Goal: Register for event/course

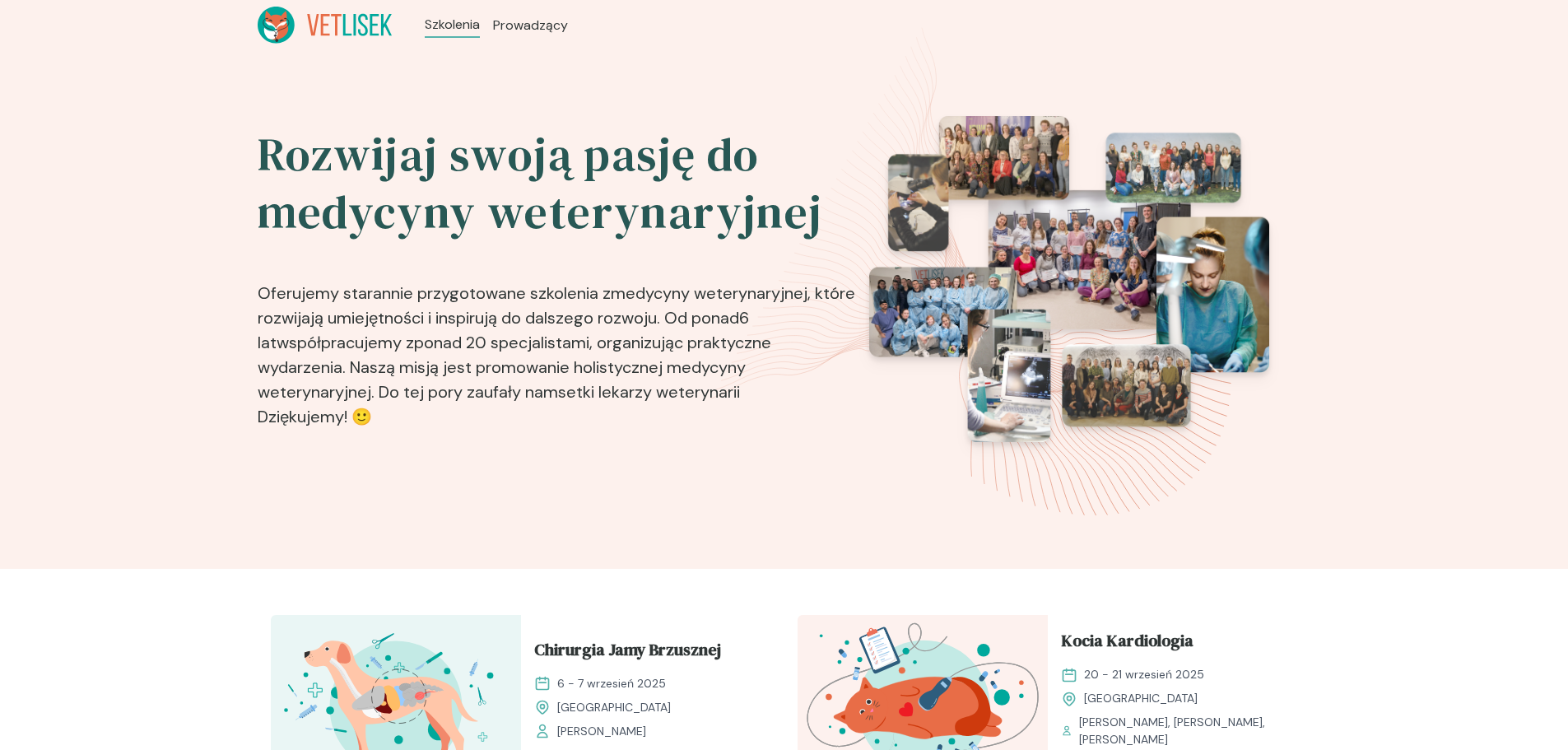
click at [1067, 306] on img at bounding box center [1070, 279] width 400 height 326
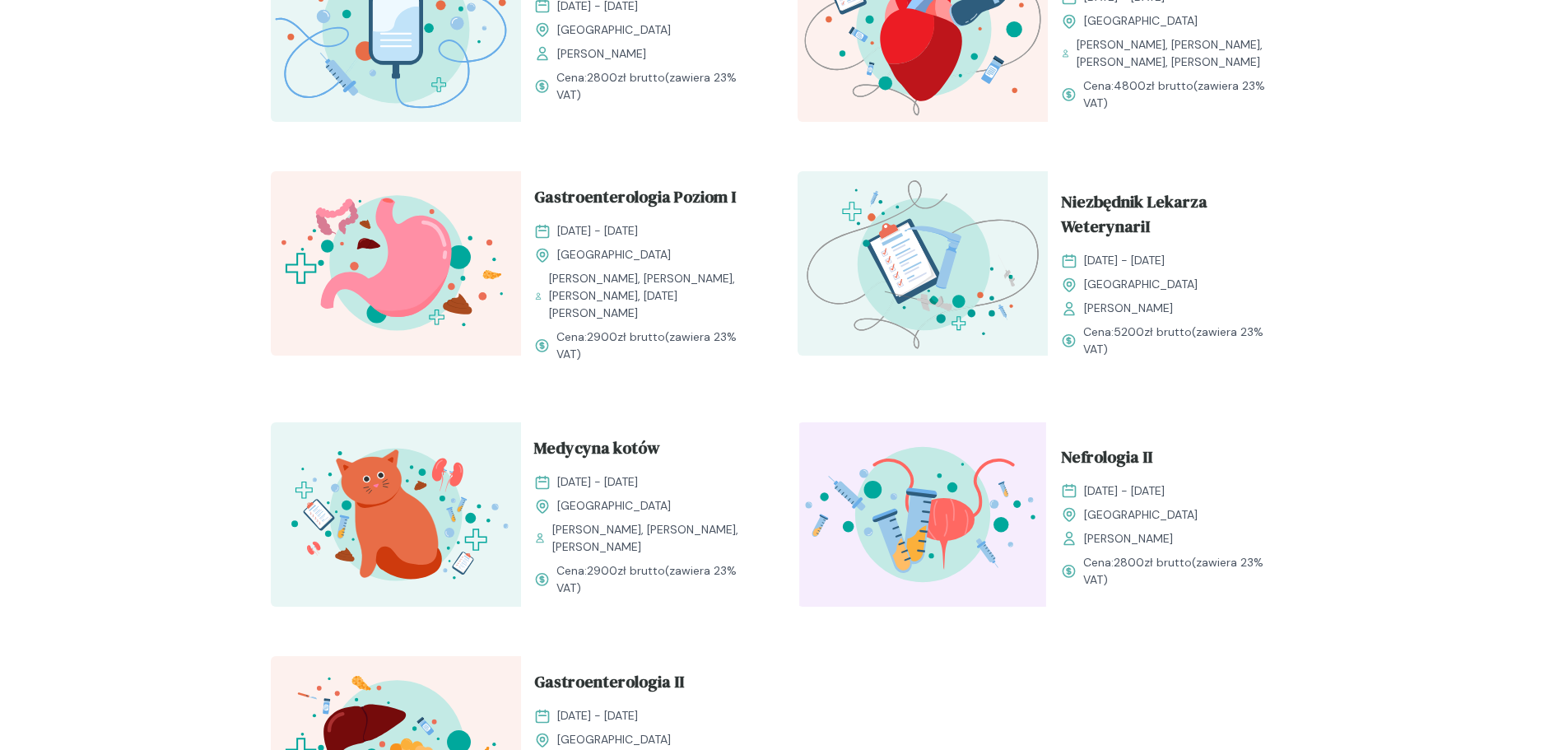
scroll to position [1729, 0]
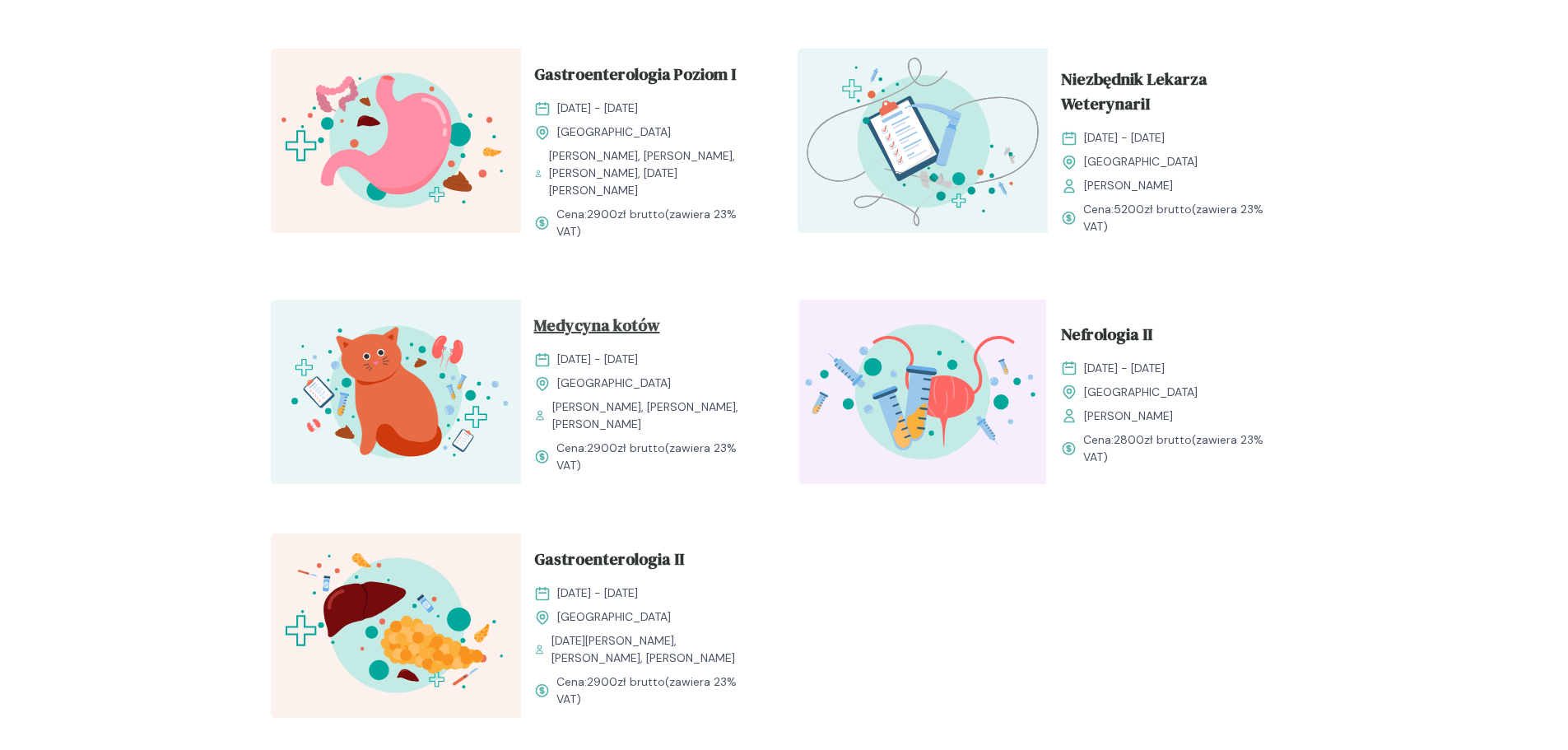
click at [613, 332] on span "Medycyna kotów" at bounding box center [597, 329] width 126 height 31
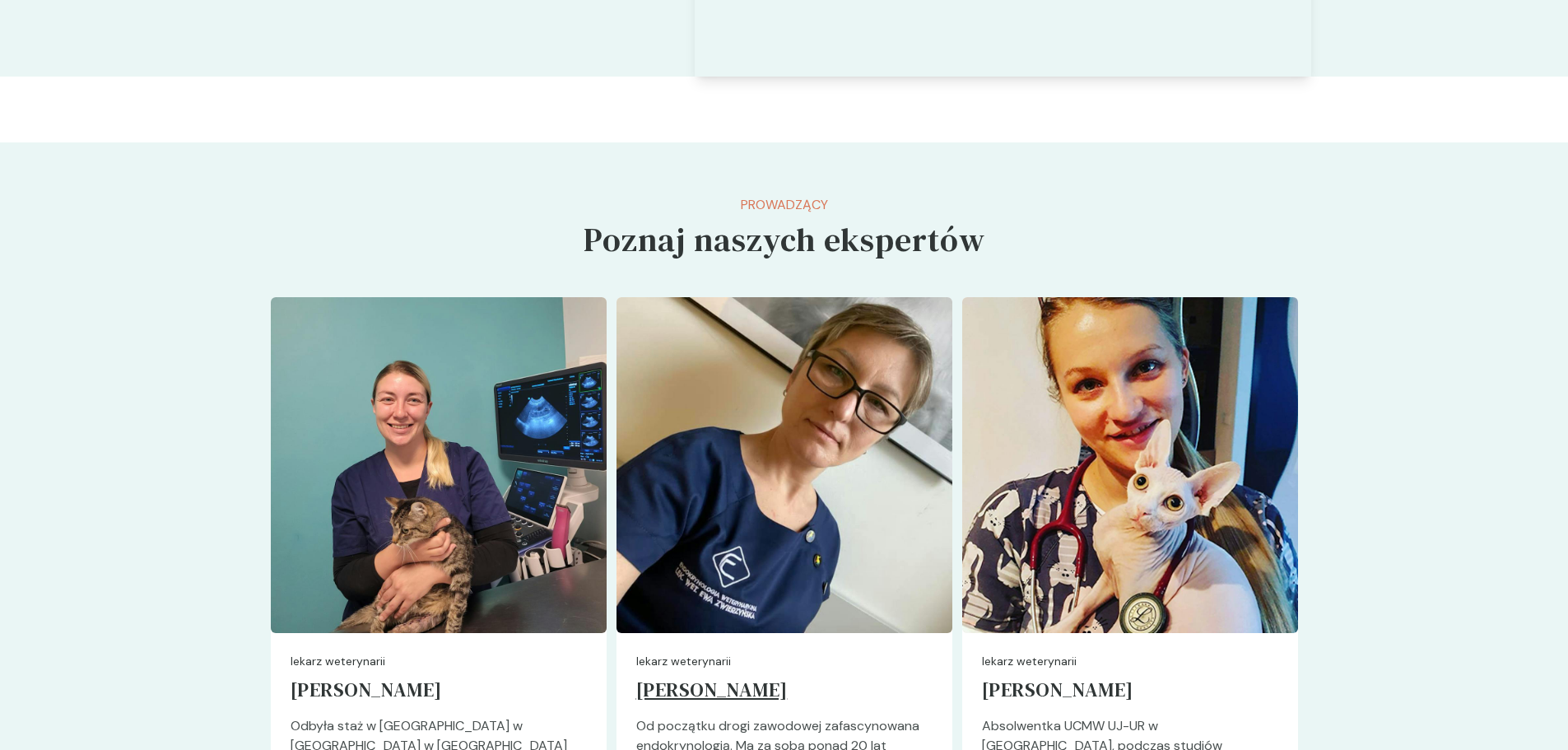
scroll to position [3705, 0]
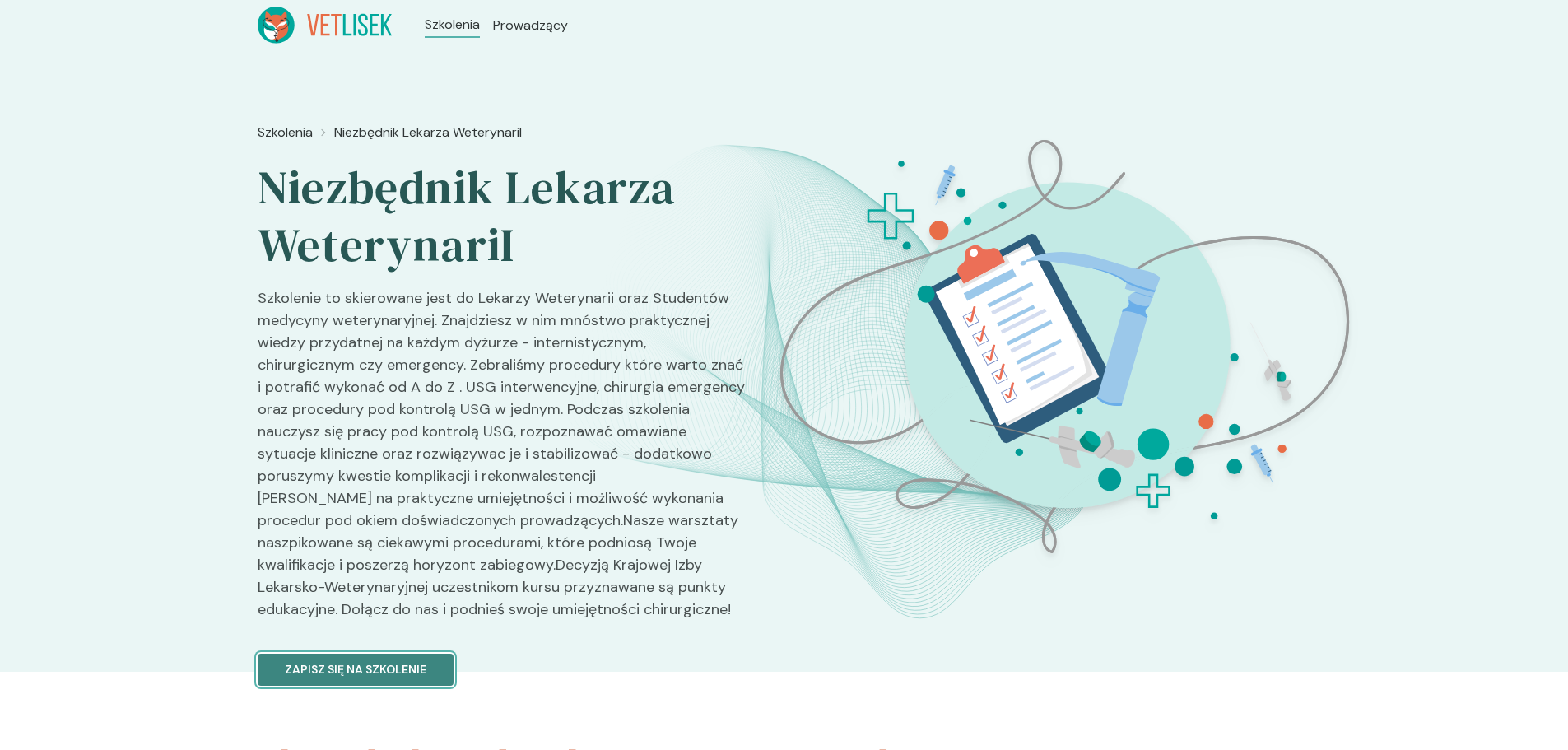
click at [329, 677] on p "Zapisz się na szkolenie" at bounding box center [355, 670] width 141 height 18
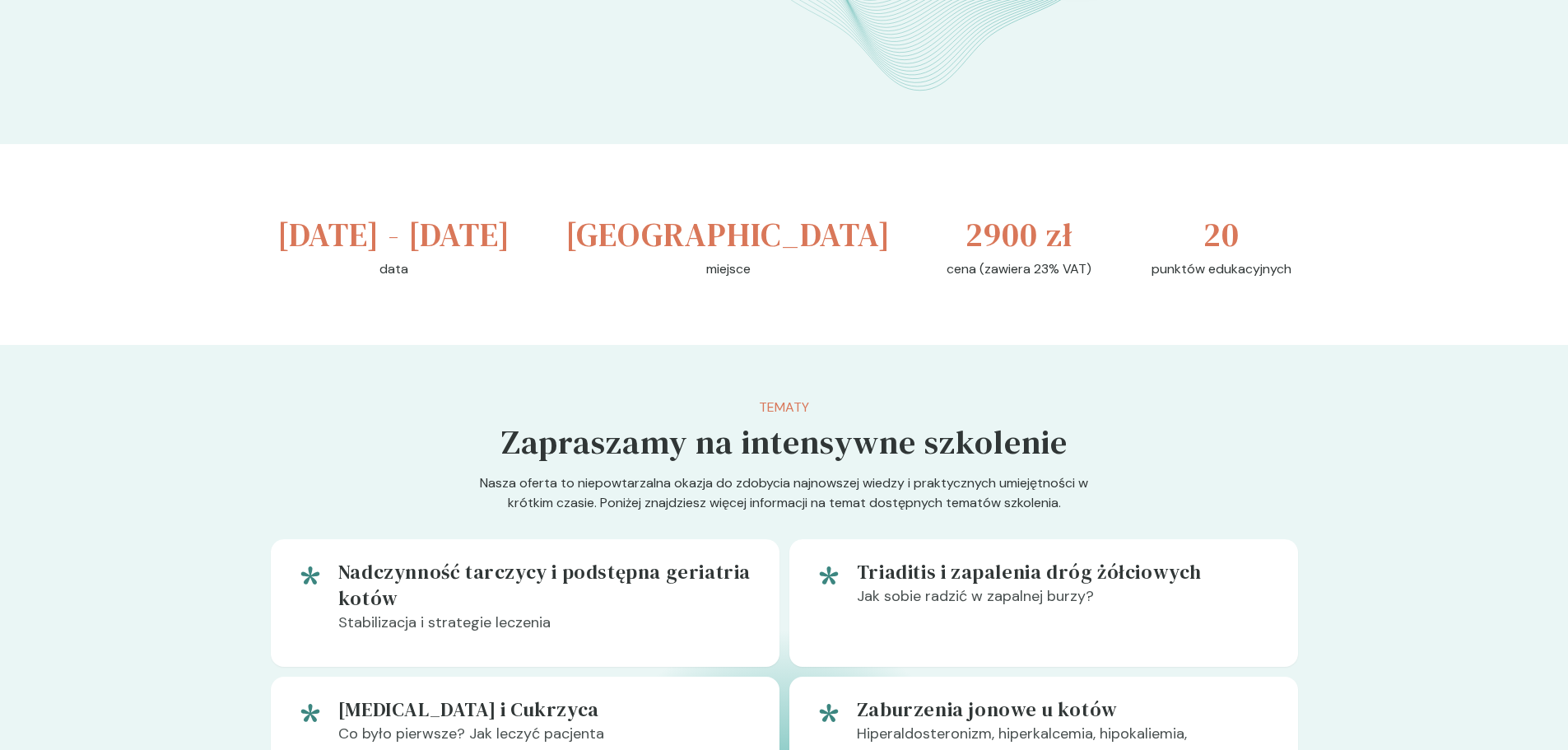
scroll to position [494, 0]
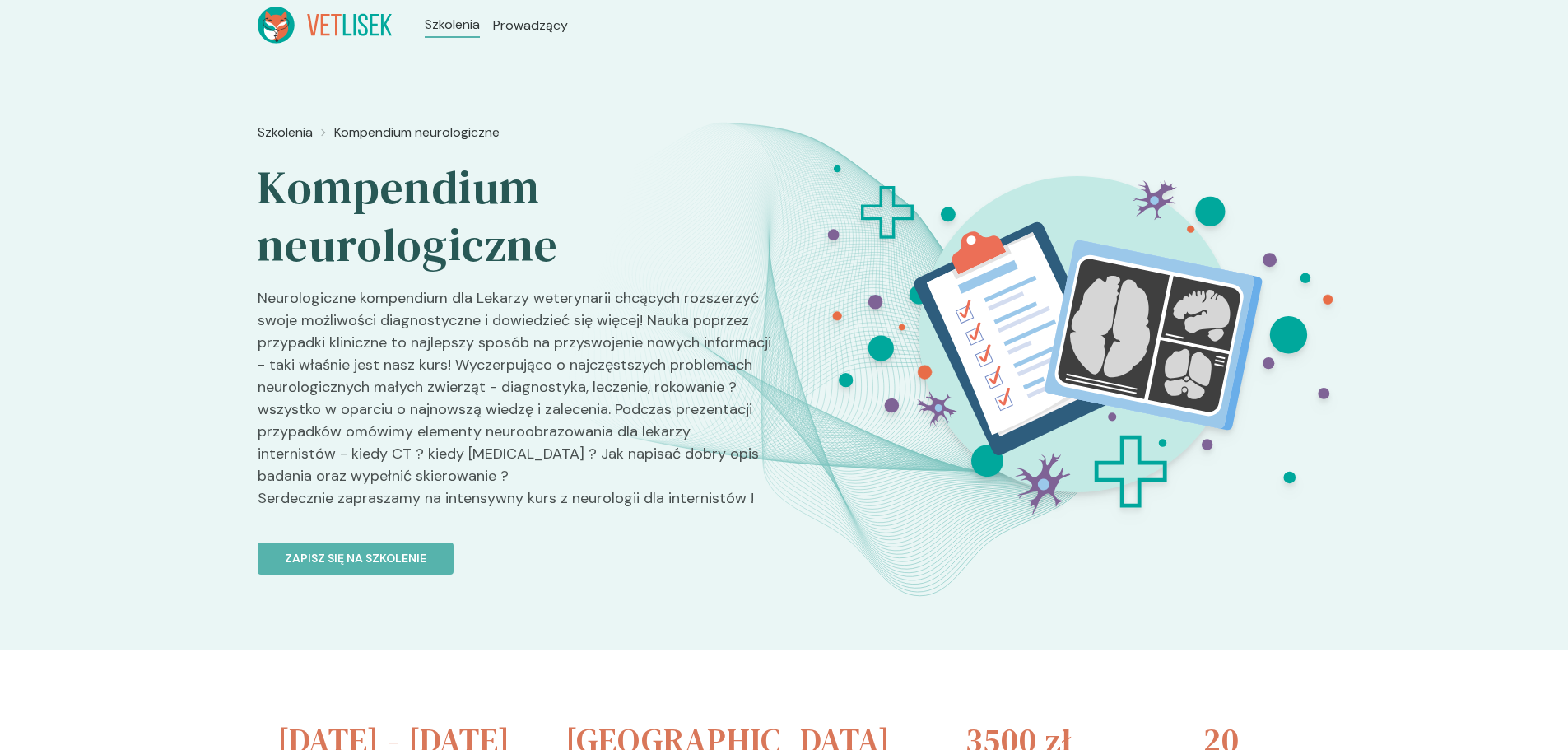
scroll to position [82, 0]
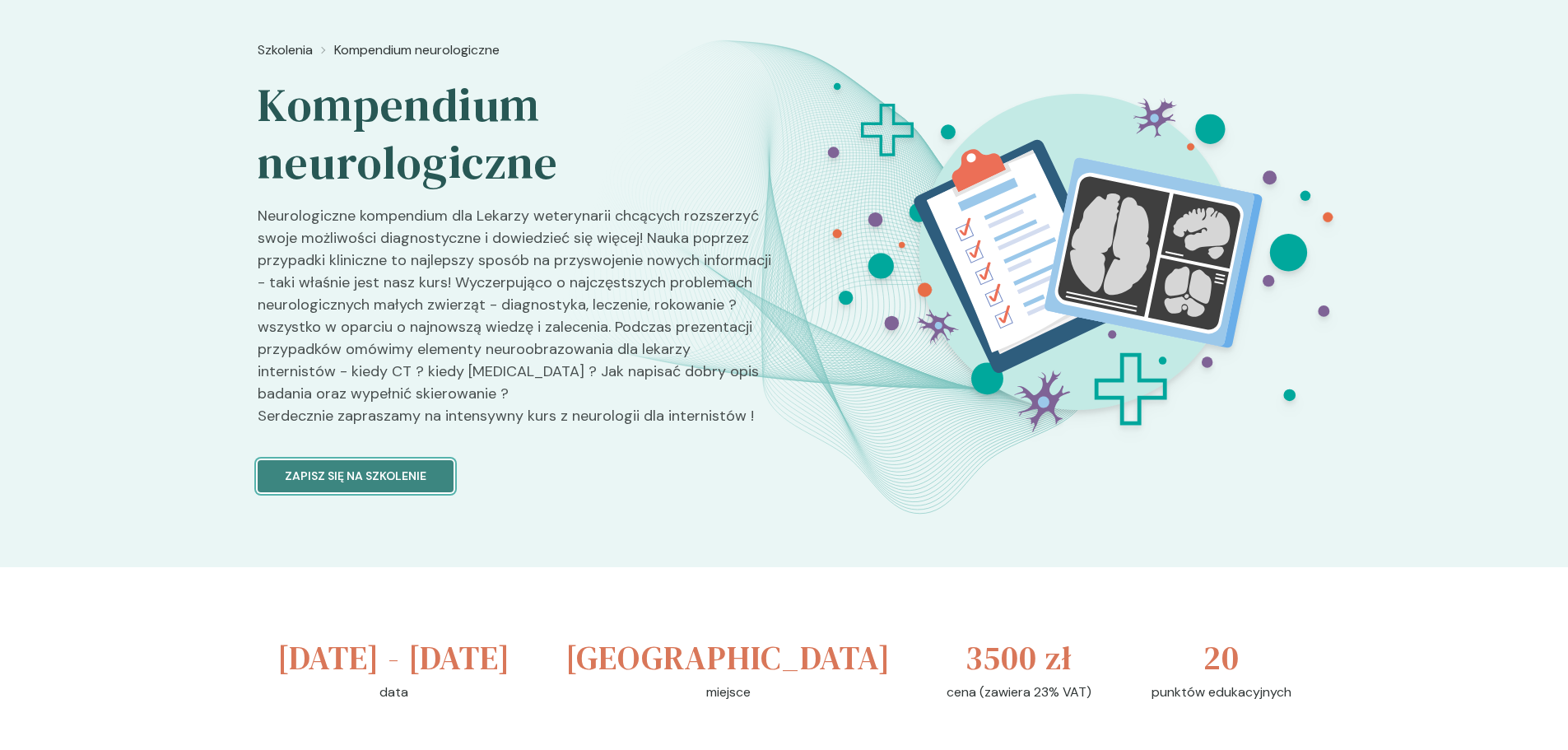
click at [365, 474] on p "Zapisz się na szkolenie" at bounding box center [355, 476] width 141 height 18
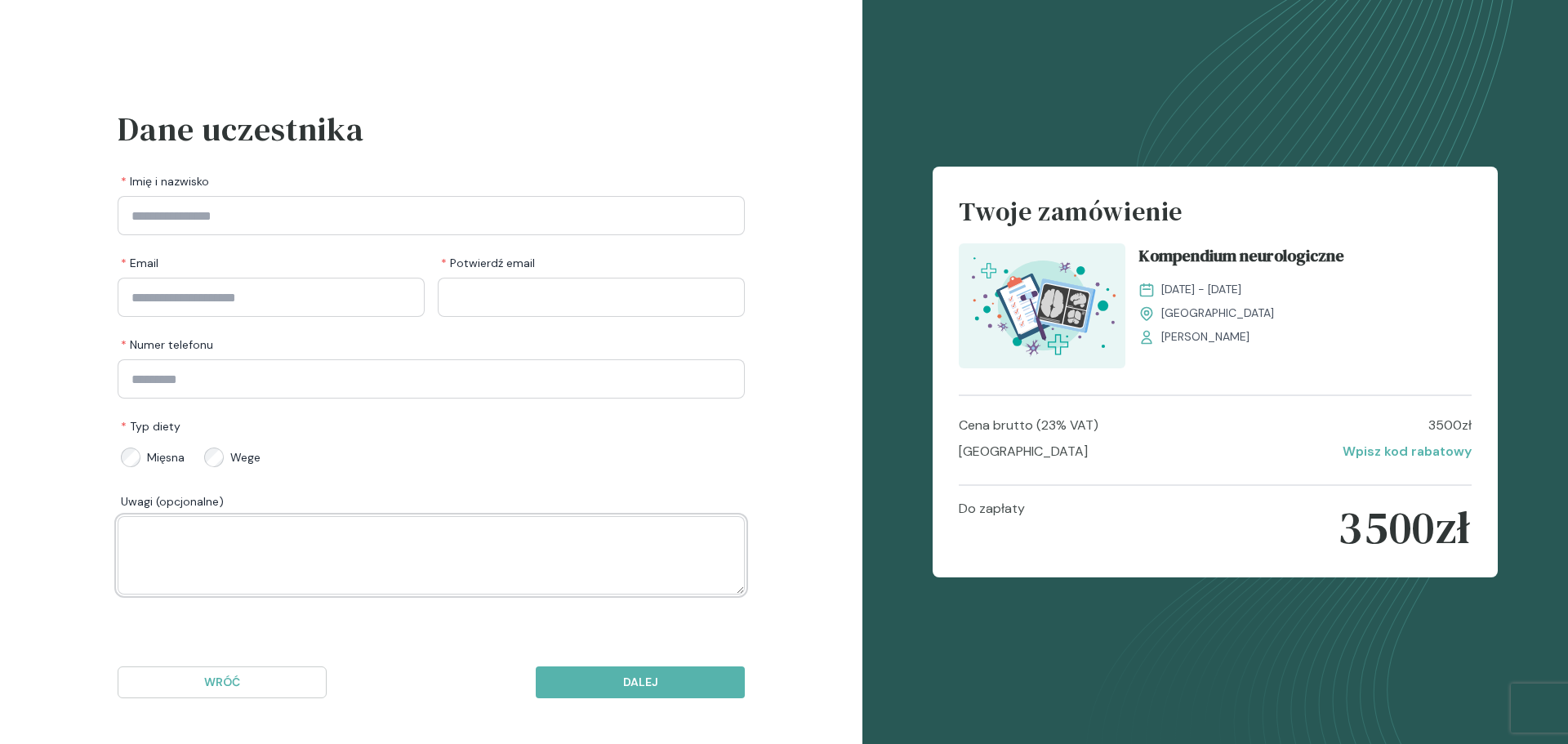
click at [374, 528] on textarea at bounding box center [431, 555] width 627 height 79
click at [657, 677] on p "Dalej" at bounding box center [640, 683] width 181 height 18
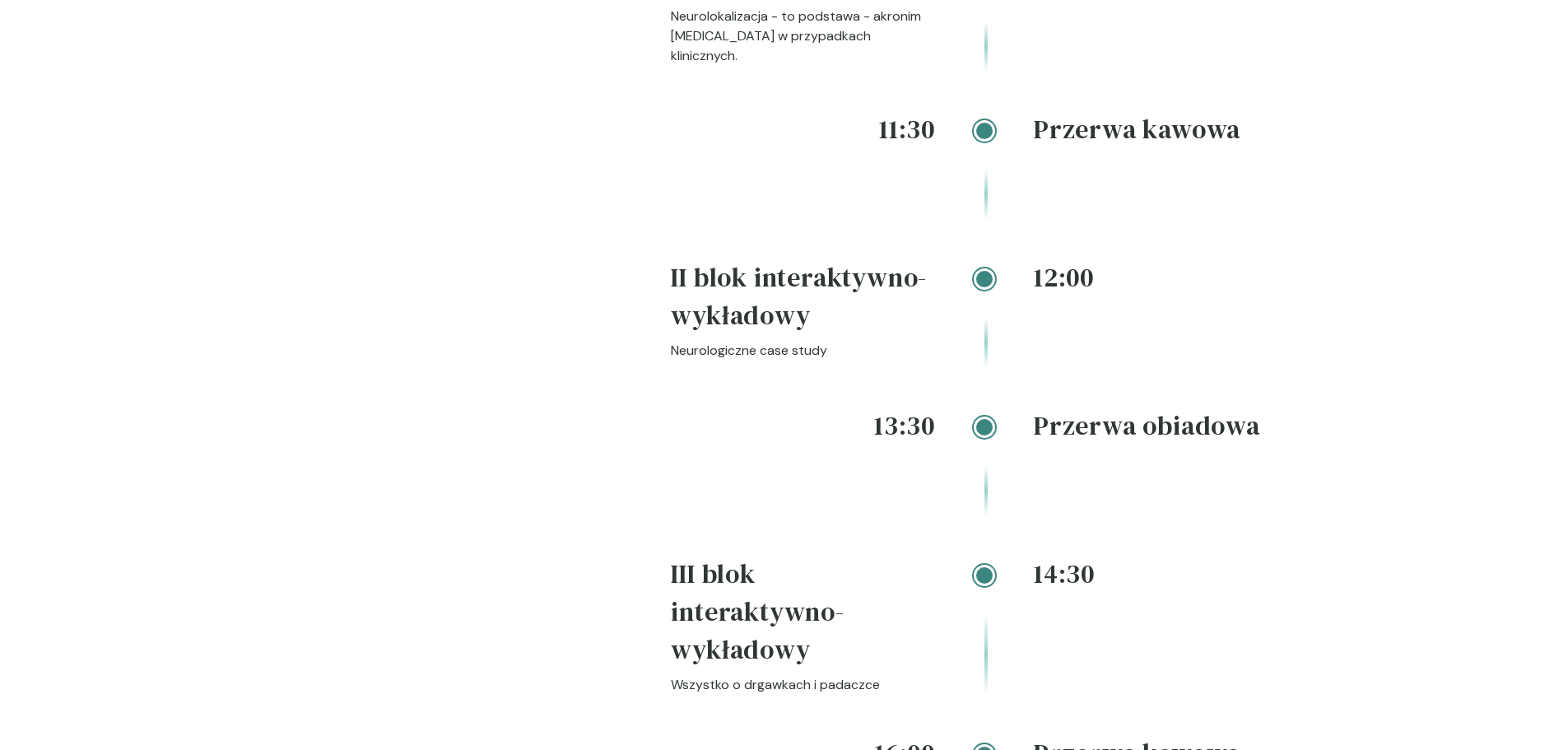
scroll to position [2387, 0]
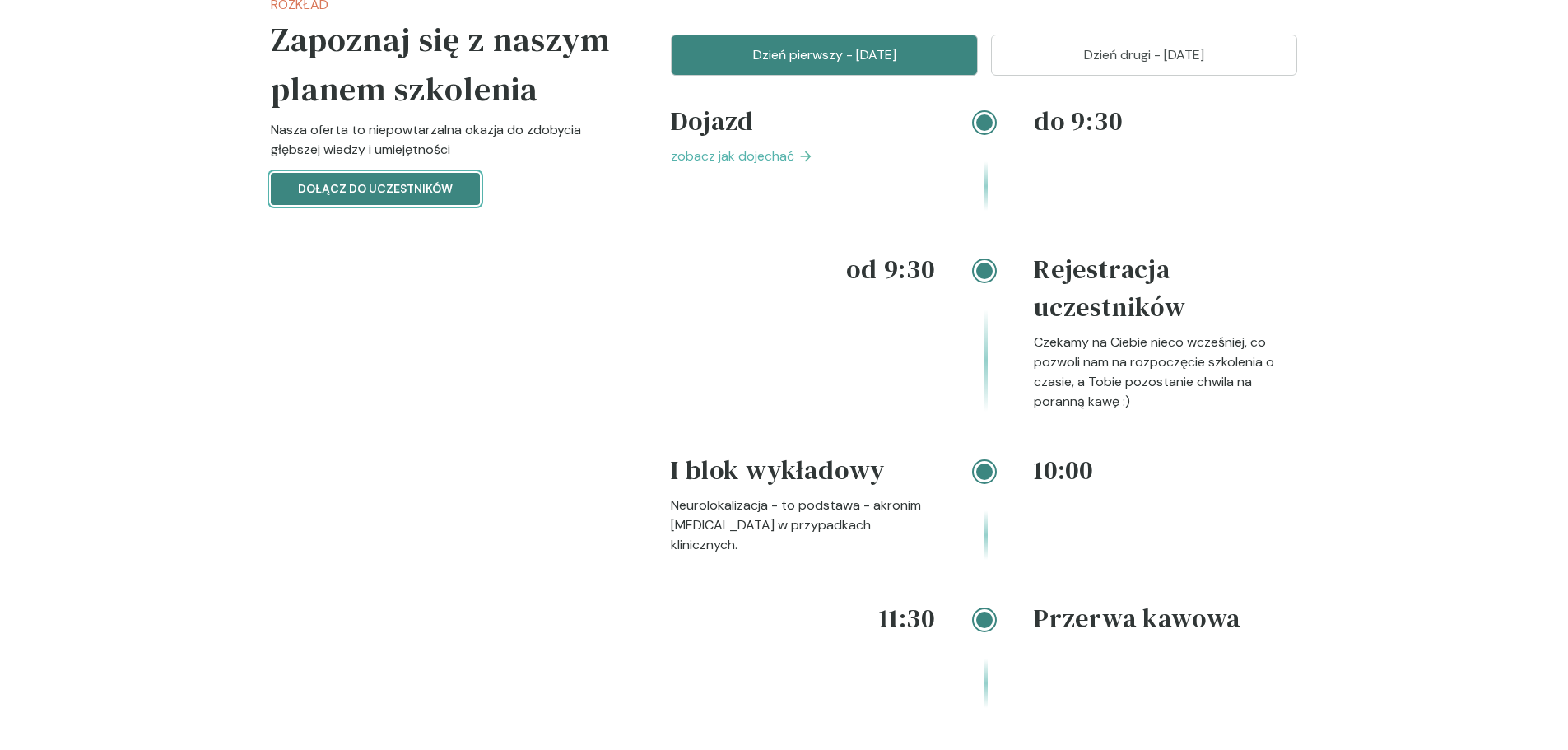
click at [420, 197] on p "Dołącz do uczestników" at bounding box center [376, 189] width 155 height 18
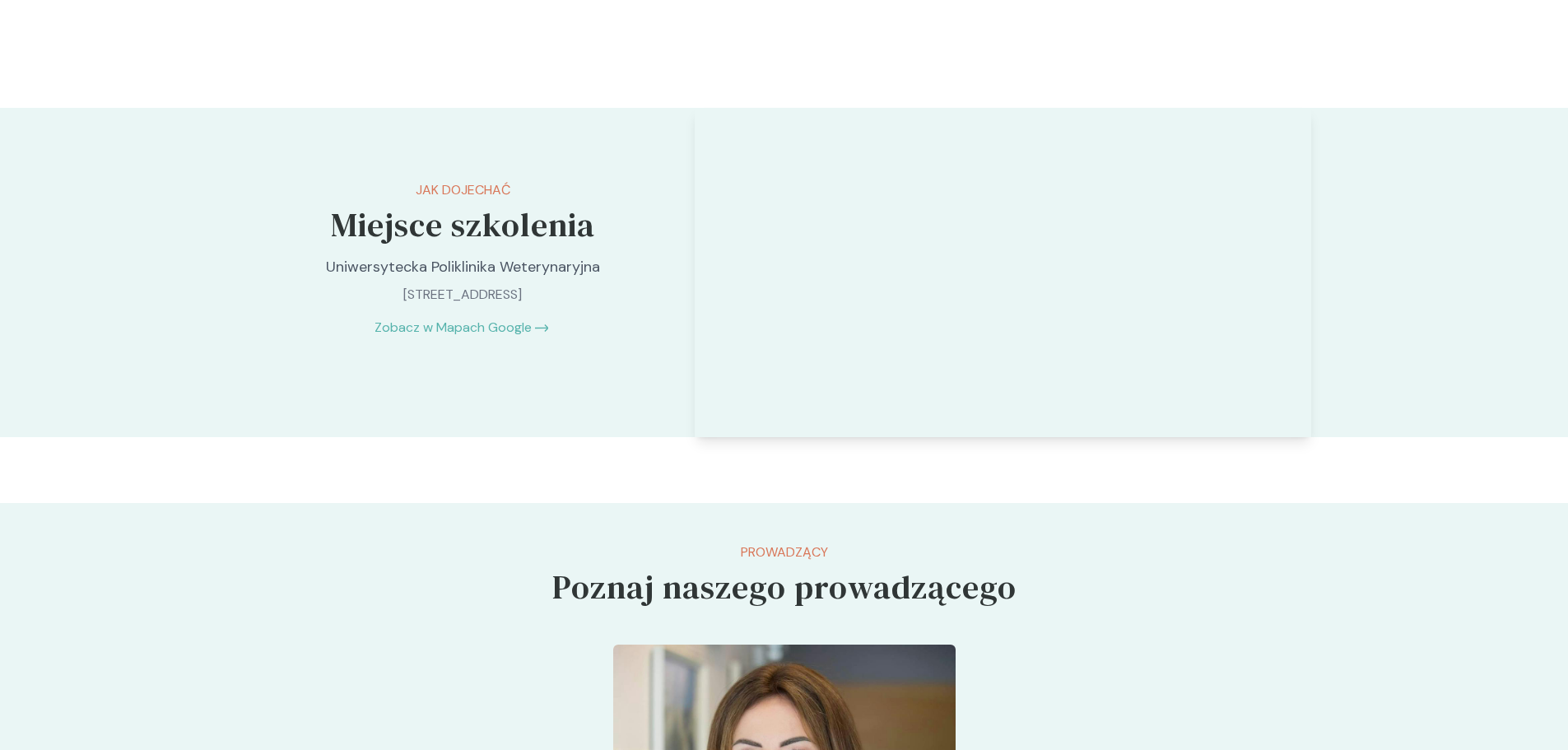
scroll to position [4200, 0]
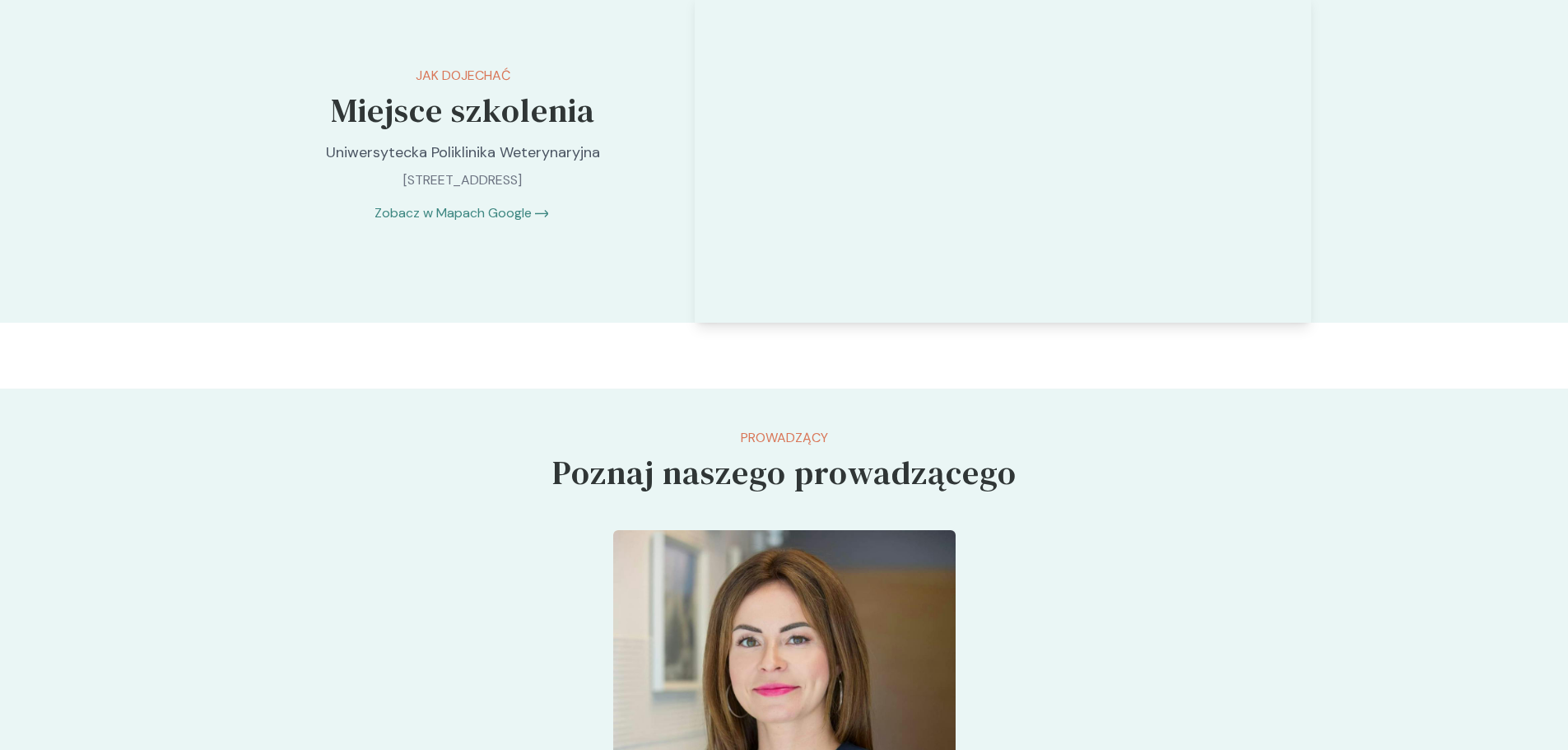
click at [450, 223] on link "Zobacz w Mapach Google" at bounding box center [453, 213] width 157 height 20
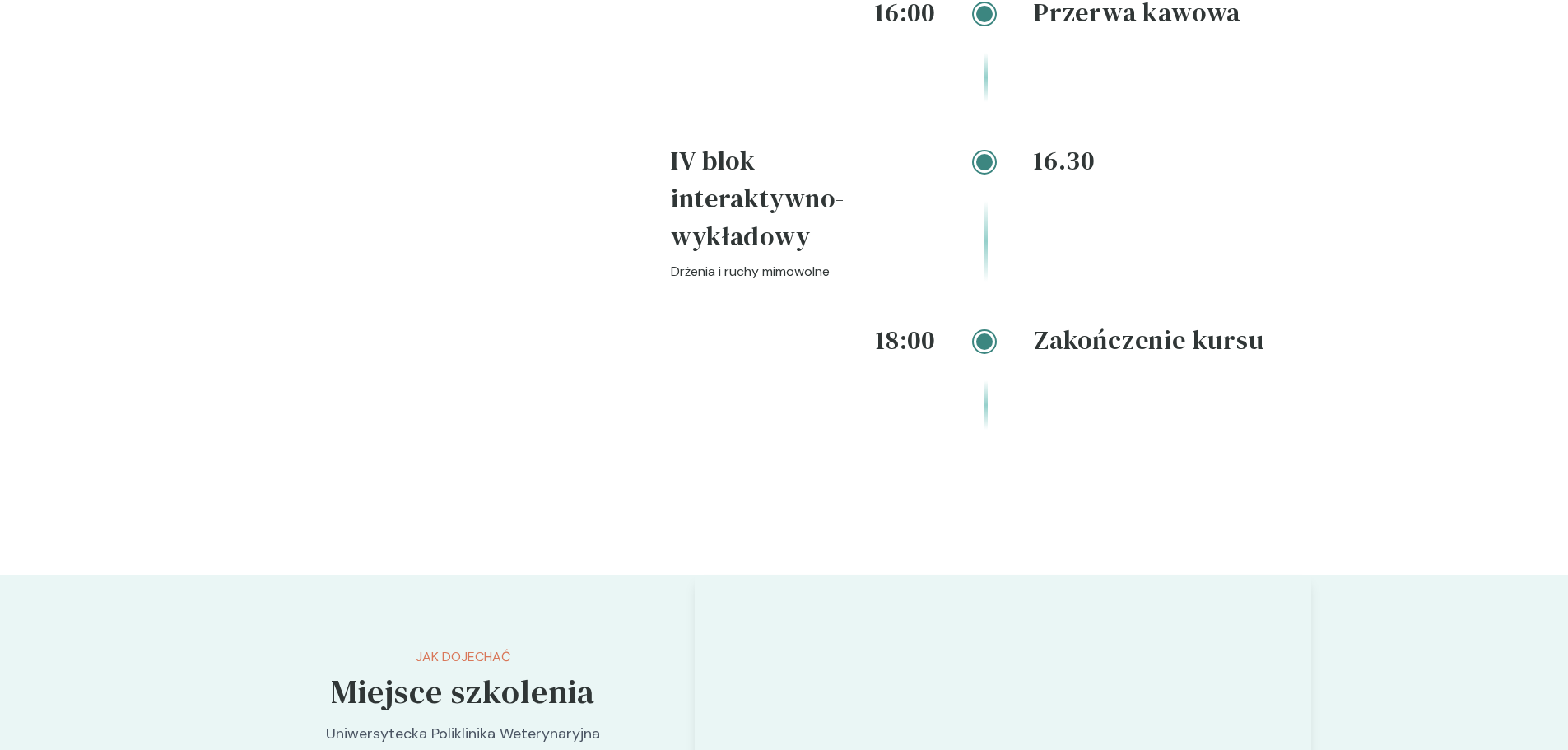
scroll to position [3623, 0]
